Goal: Information Seeking & Learning: Learn about a topic

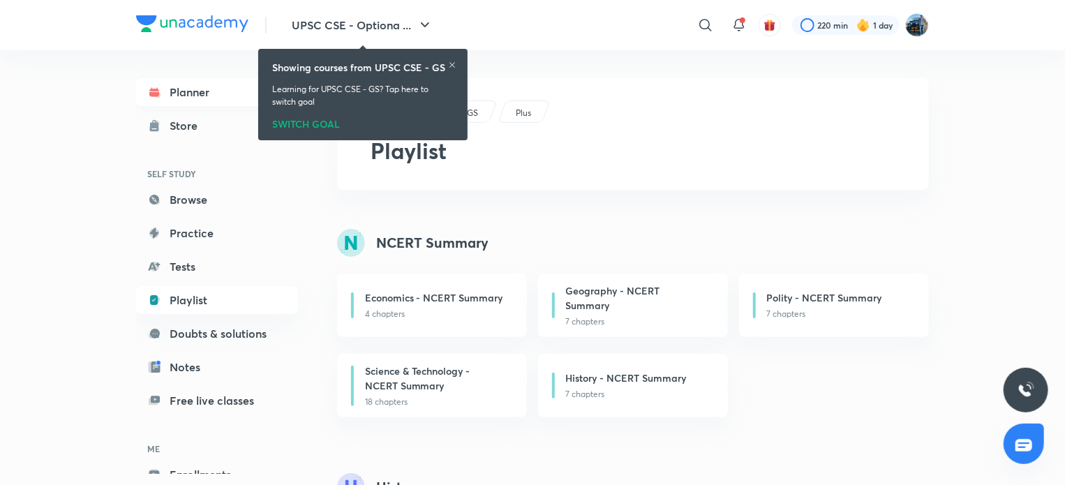
click at [180, 103] on link "Planner" at bounding box center [217, 92] width 162 height 28
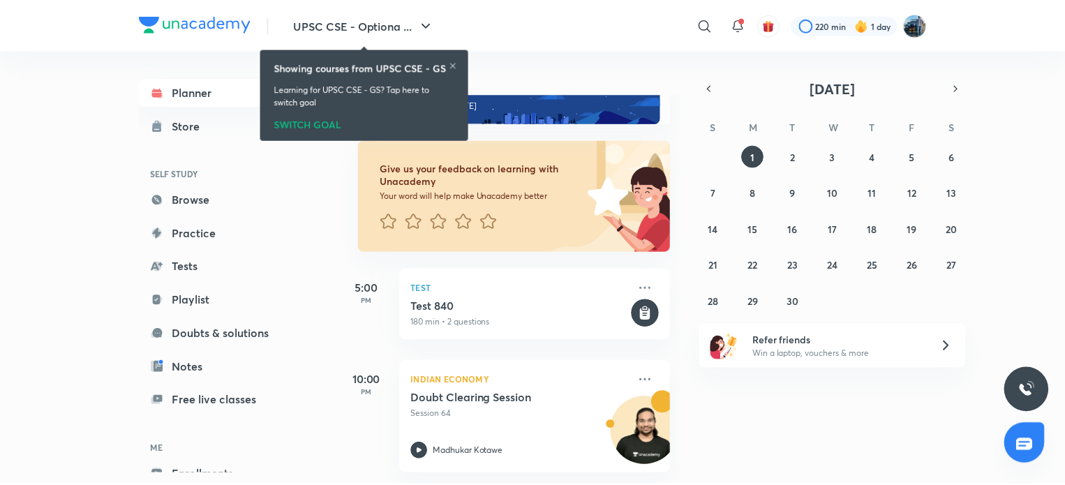
scroll to position [46, 0]
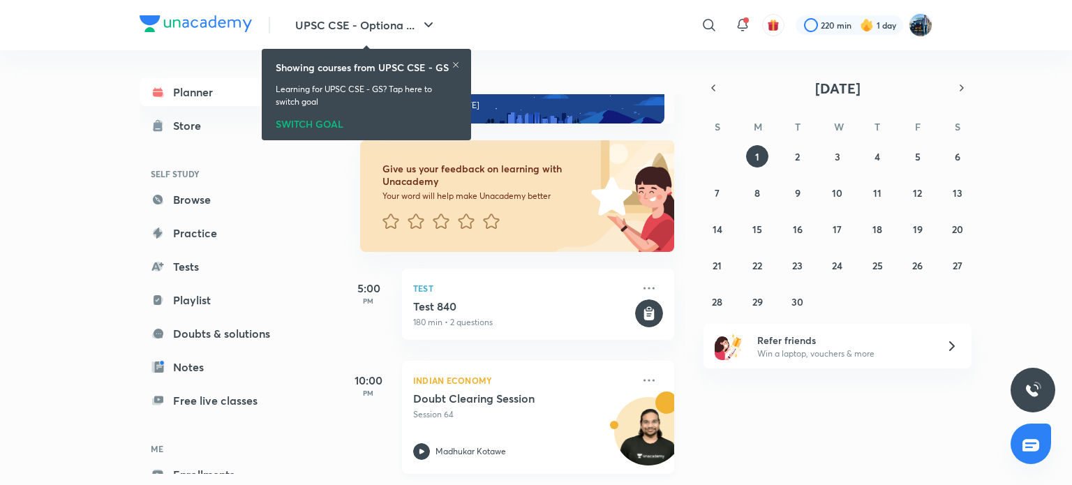
click at [451, 445] on p "Madhukar Kotawe" at bounding box center [470, 451] width 70 height 13
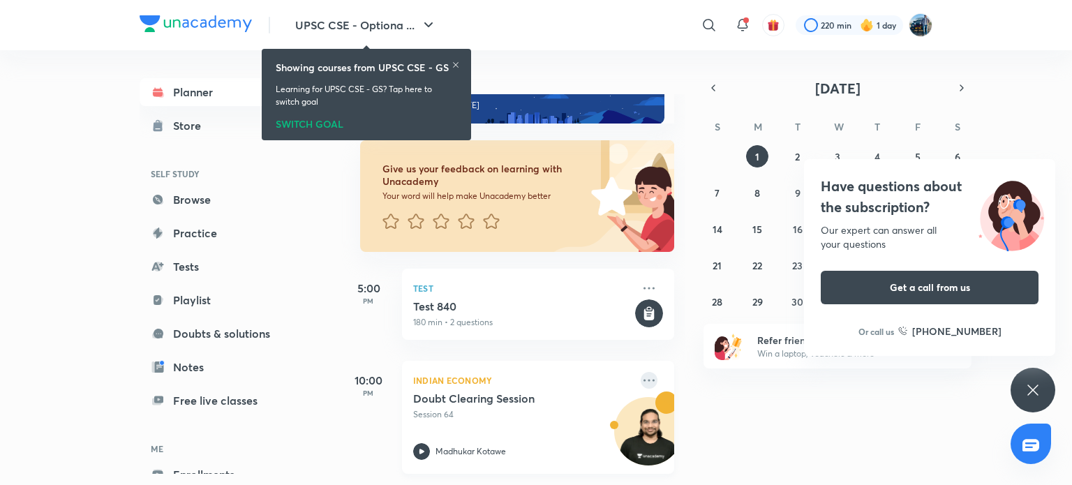
click at [640, 372] on icon at bounding box center [648, 380] width 17 height 17
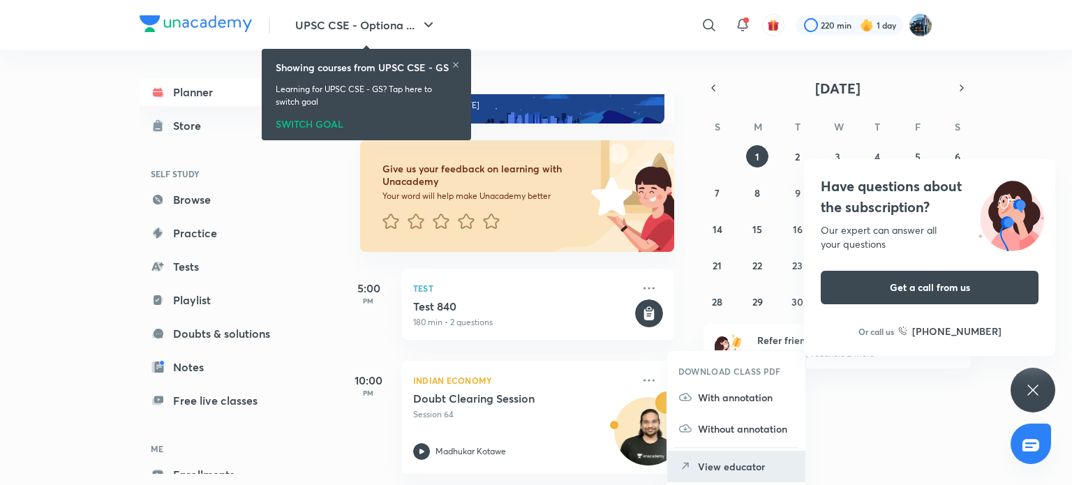
click at [710, 459] on p "View educator" at bounding box center [746, 466] width 96 height 15
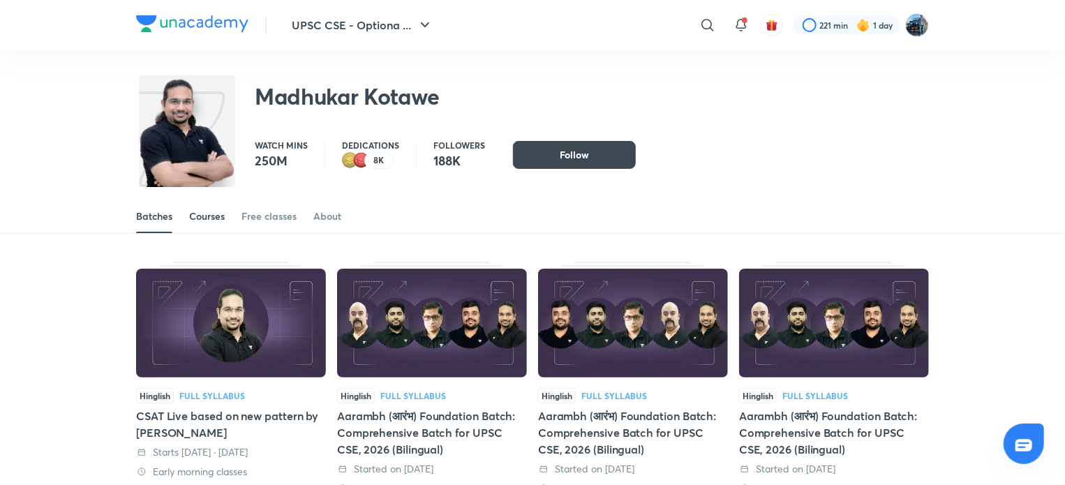
click at [213, 209] on div "Courses" at bounding box center [207, 216] width 36 height 14
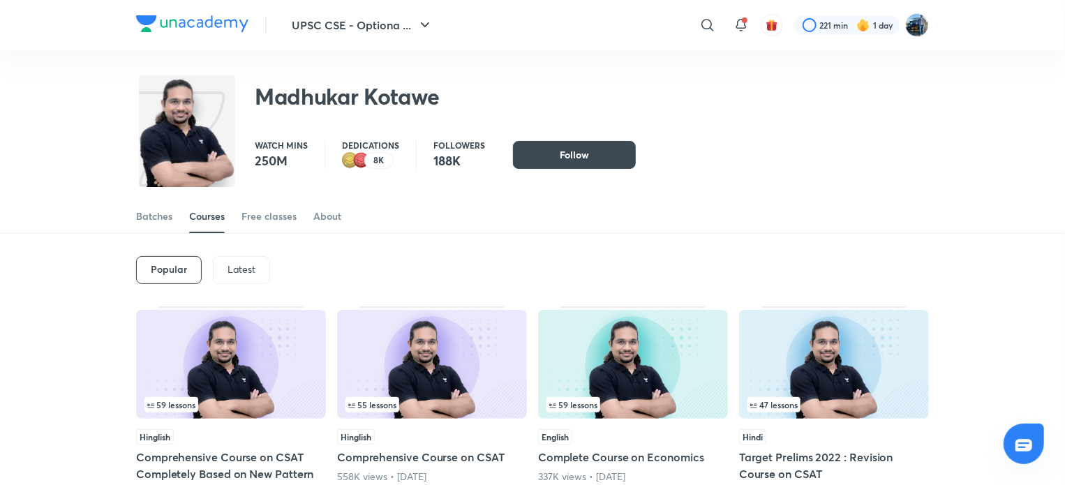
click at [250, 271] on p "Latest" at bounding box center [241, 269] width 28 height 11
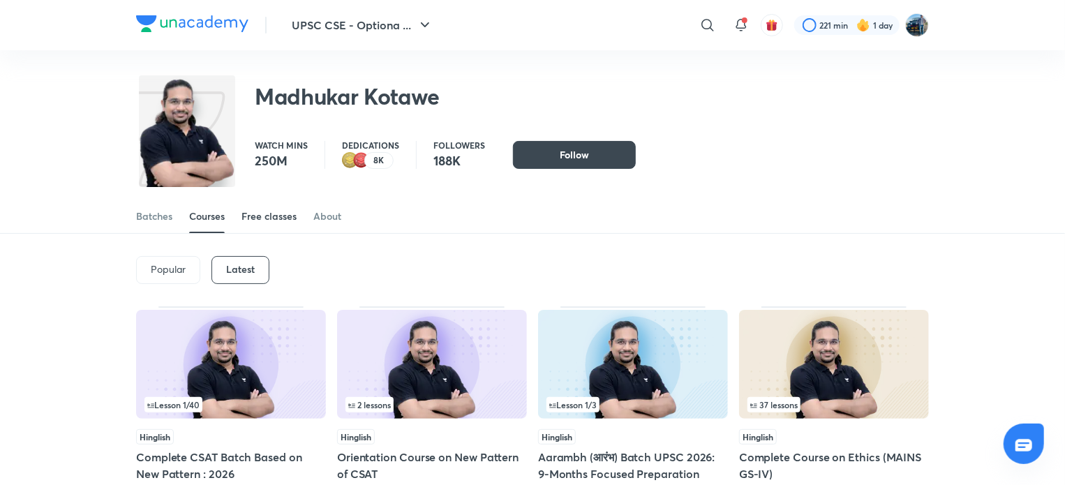
click at [287, 225] on link "Free classes" at bounding box center [268, 216] width 55 height 33
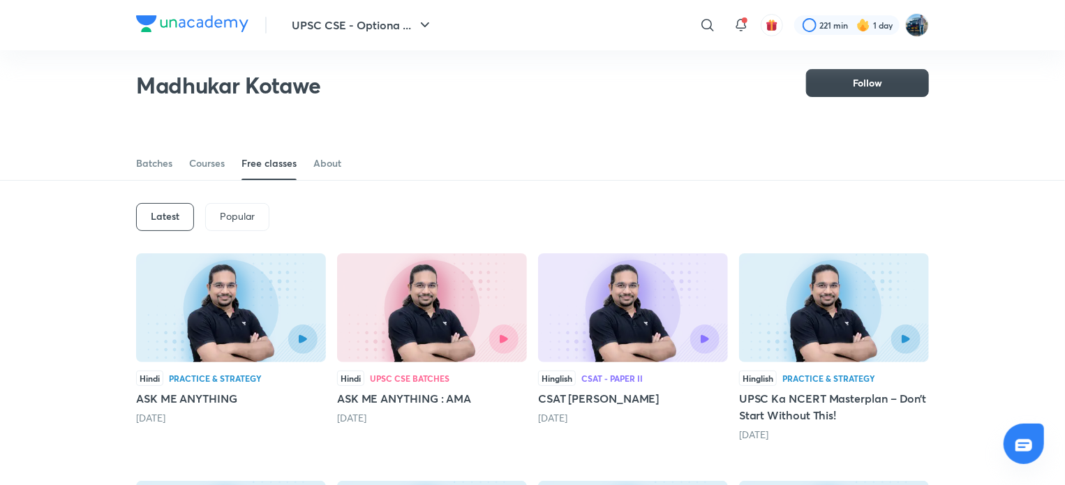
scroll to position [13, 0]
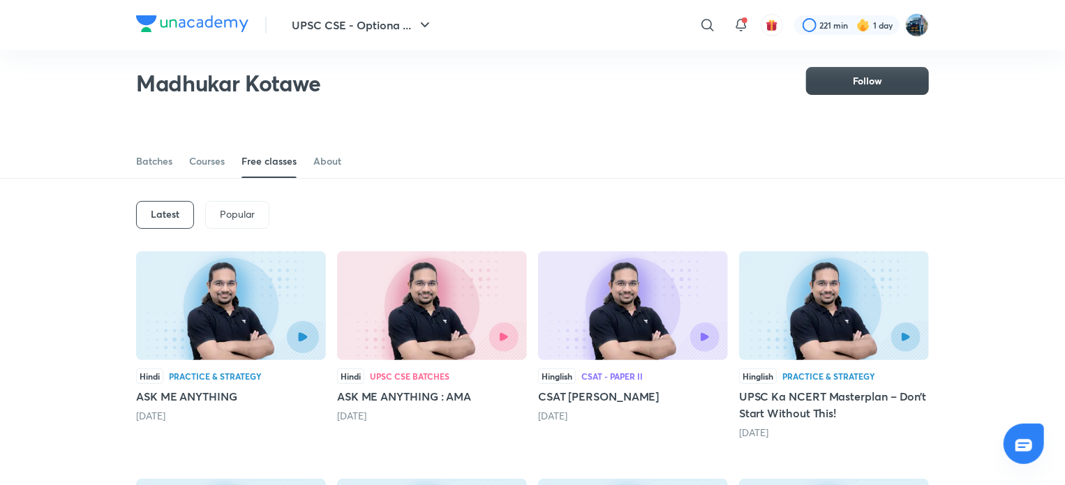
click at [290, 329] on button "button" at bounding box center [303, 337] width 32 height 32
click at [290, 329] on div at bounding box center [231, 305] width 190 height 109
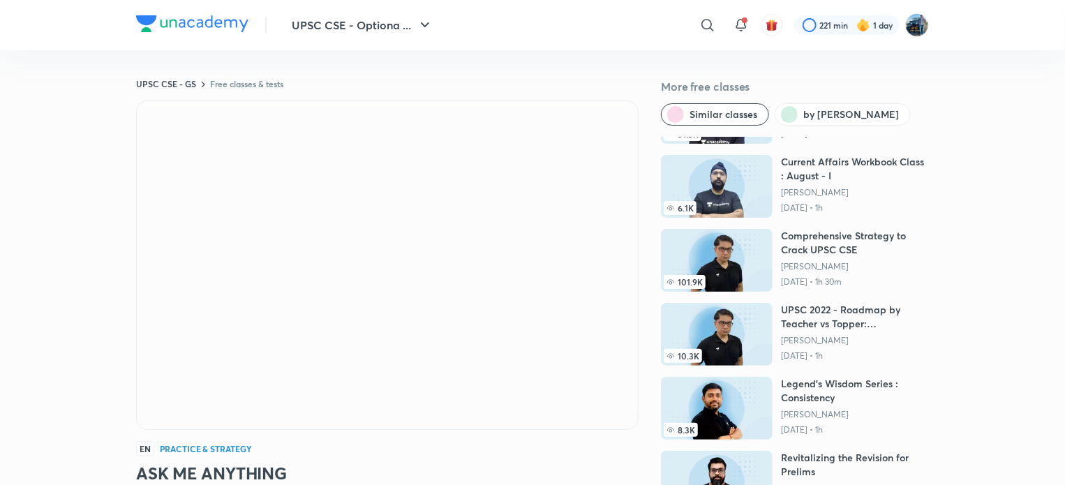
scroll to position [158, 0]
